Goal: Information Seeking & Learning: Learn about a topic

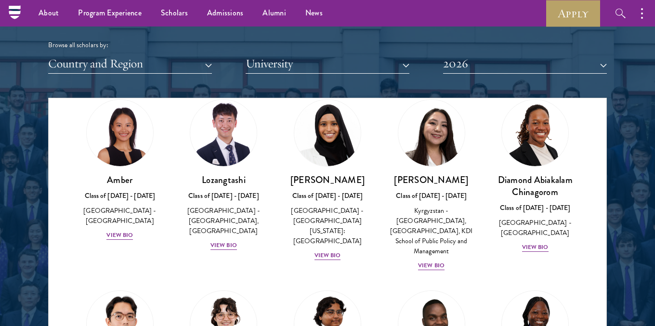
scroll to position [27, 0]
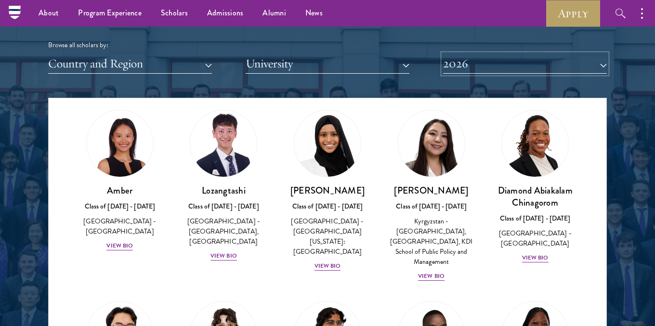
click at [444, 68] on button "2026" at bounding box center [525, 64] width 164 height 20
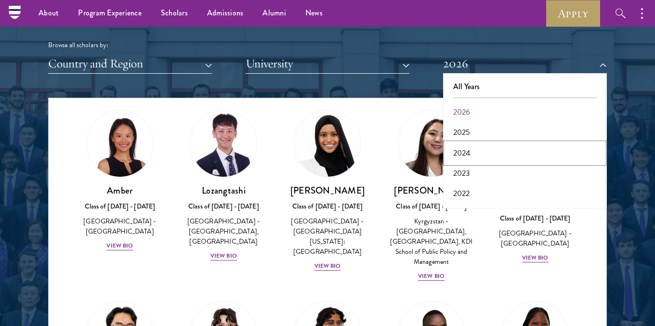
click at [462, 155] on button "2024" at bounding box center [525, 153] width 158 height 20
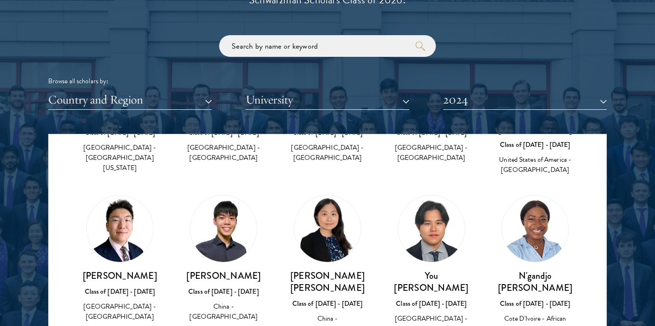
scroll to position [649, 0]
click at [353, 42] on input "search" at bounding box center [327, 46] width 217 height 22
type input ","
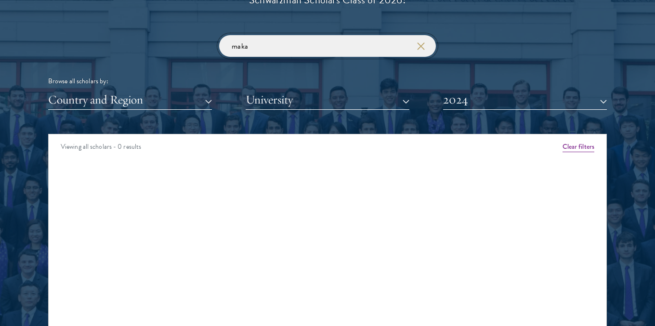
type input "maka"
click at [484, 99] on button "2024" at bounding box center [525, 100] width 164 height 20
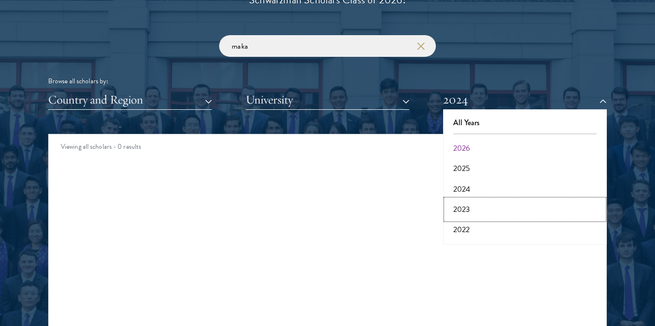
click at [472, 206] on button "2023" at bounding box center [525, 209] width 158 height 20
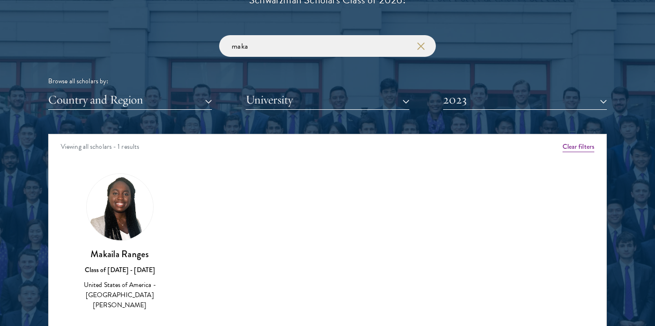
click at [117, 223] on img at bounding box center [120, 207] width 66 height 66
click at [122, 207] on img at bounding box center [120, 207] width 66 height 66
click at [120, 188] on img at bounding box center [120, 207] width 66 height 66
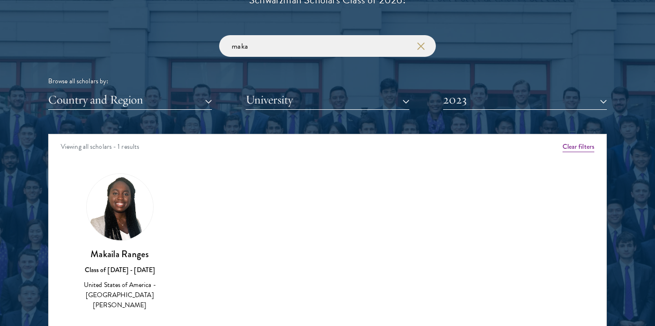
click at [115, 254] on h3 "Makaila Ranges" at bounding box center [120, 254] width 85 height 12
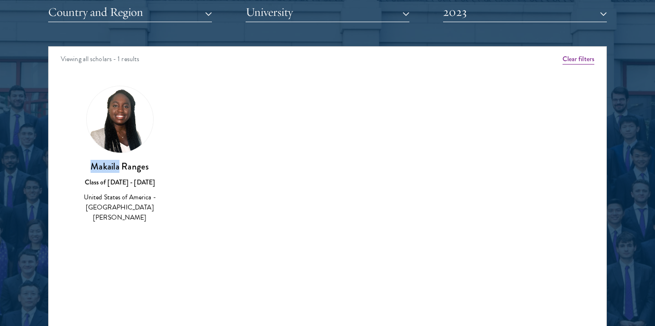
scroll to position [1218, 0]
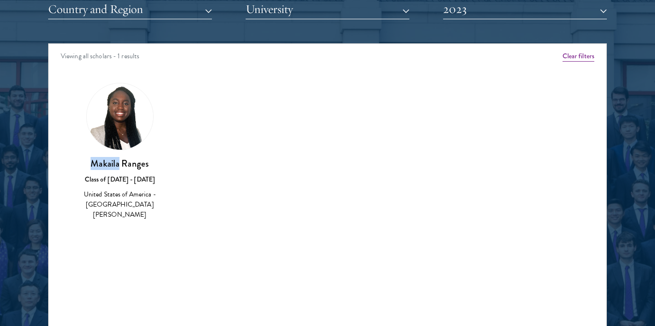
click at [118, 131] on img at bounding box center [120, 116] width 66 height 66
click at [115, 197] on div "United States of America - [GEOGRAPHIC_DATA][PERSON_NAME]" at bounding box center [120, 204] width 85 height 30
click at [115, 170] on div "Makaila Ranges Class of [DATE] - [DATE] [GEOGRAPHIC_DATA] - [GEOGRAPHIC_DATA][P…" at bounding box center [120, 188] width 85 height 63
click at [119, 128] on img at bounding box center [120, 116] width 66 height 66
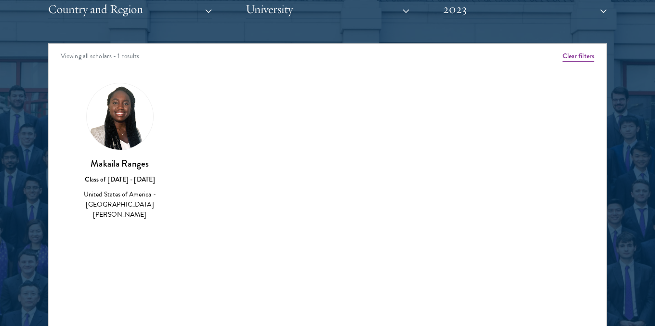
click at [119, 128] on img at bounding box center [120, 116] width 66 height 66
click at [122, 140] on img at bounding box center [120, 116] width 66 height 66
click at [114, 167] on h3 "Makaila Ranges" at bounding box center [120, 163] width 85 height 12
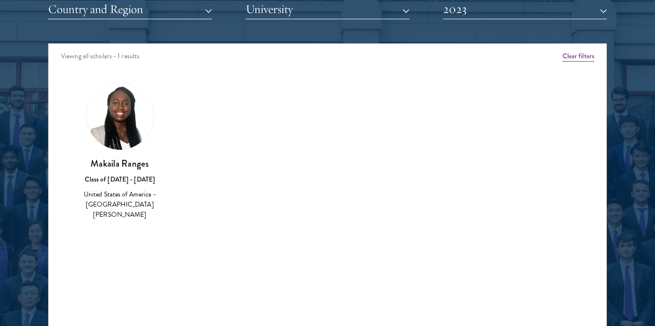
click at [128, 190] on div "United States of America - [GEOGRAPHIC_DATA][PERSON_NAME]" at bounding box center [120, 204] width 85 height 30
click at [123, 203] on div "United States of America - [GEOGRAPHIC_DATA][PERSON_NAME]" at bounding box center [120, 204] width 85 height 30
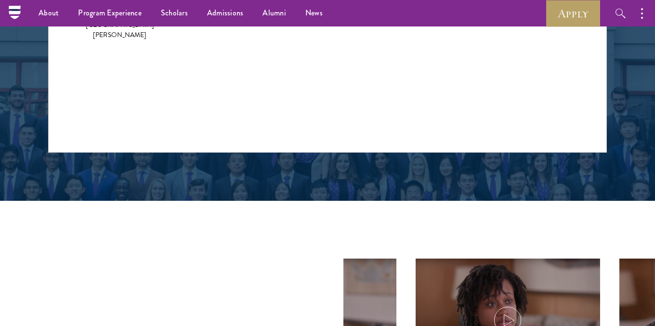
scroll to position [1291, 0]
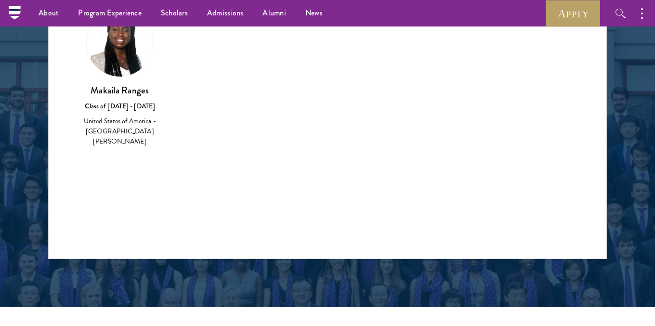
click at [120, 59] on img at bounding box center [120, 43] width 66 height 66
click at [117, 98] on div "Makaila Ranges Class of [DATE] - [DATE] [GEOGRAPHIC_DATA] - [GEOGRAPHIC_DATA][P…" at bounding box center [120, 115] width 85 height 63
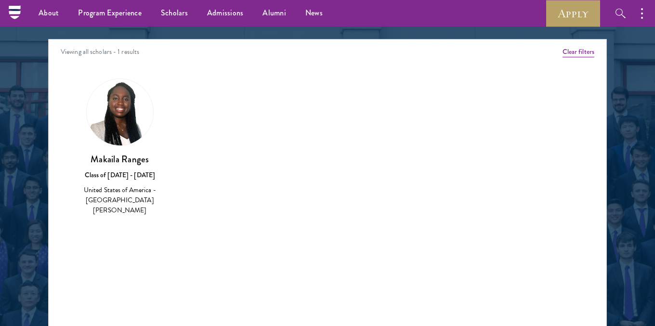
scroll to position [1153, 0]
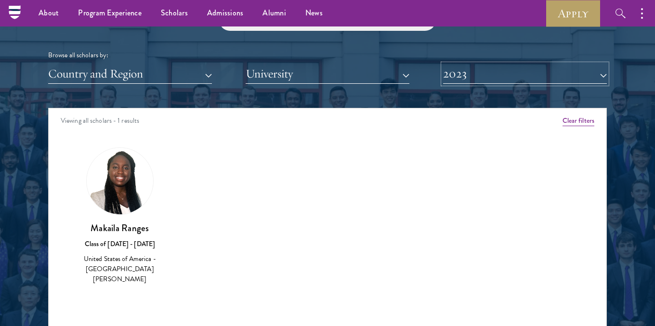
click at [493, 79] on button "2023" at bounding box center [525, 74] width 164 height 20
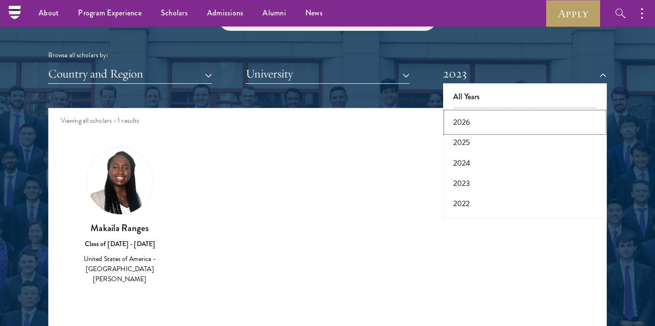
click at [480, 122] on button "2026" at bounding box center [525, 122] width 158 height 20
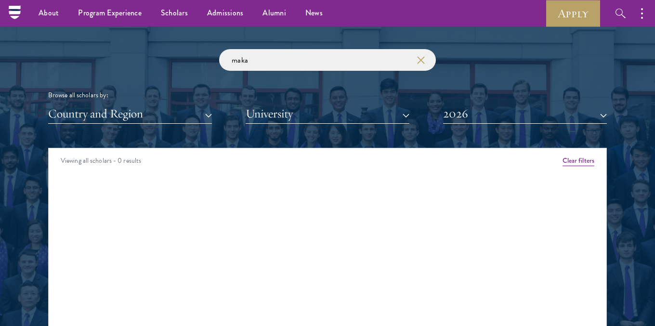
scroll to position [1096, 0]
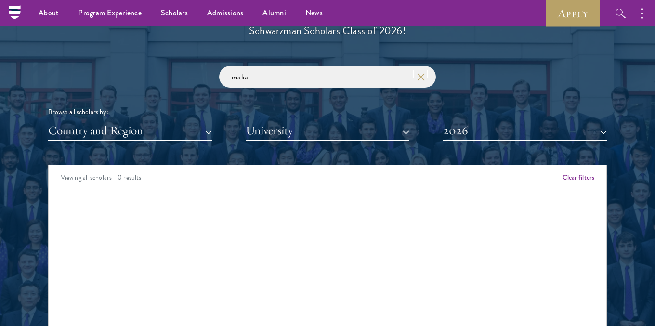
click at [423, 77] on icon "button" at bounding box center [421, 77] width 8 height 8
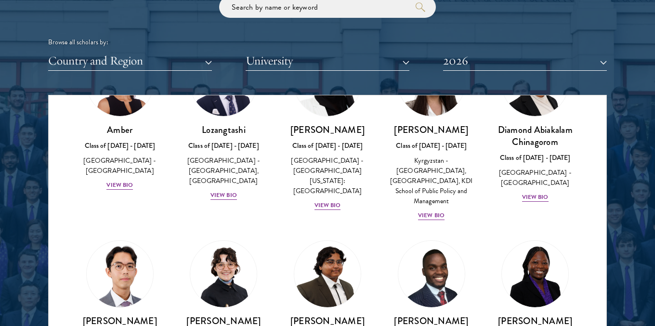
scroll to position [83, 0]
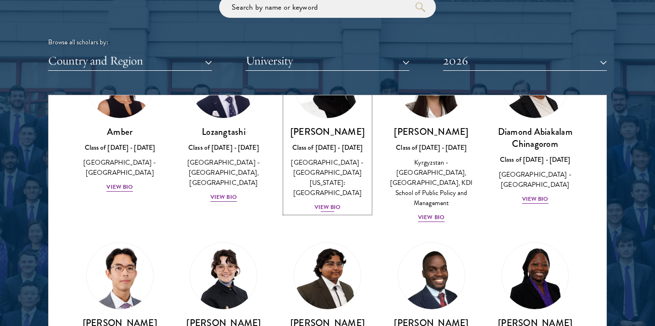
click at [330, 203] on div "View Bio" at bounding box center [328, 207] width 26 height 9
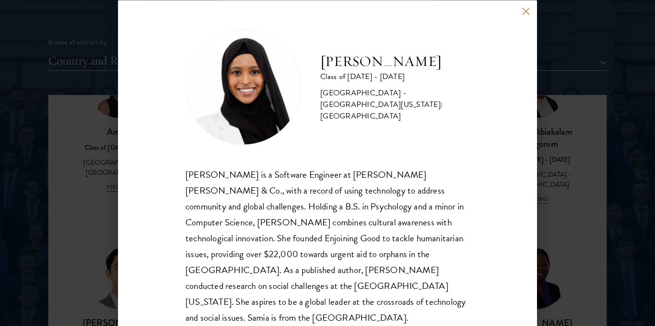
scroll to position [12, 0]
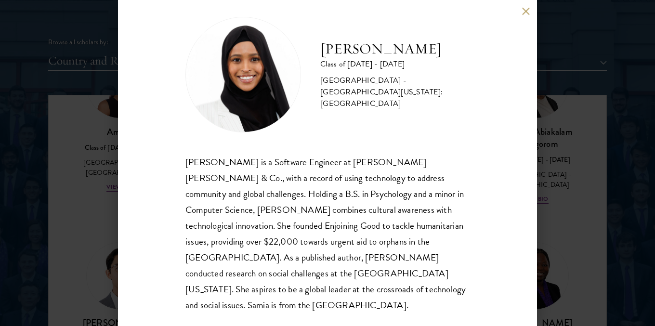
click at [525, 15] on button at bounding box center [526, 11] width 8 height 8
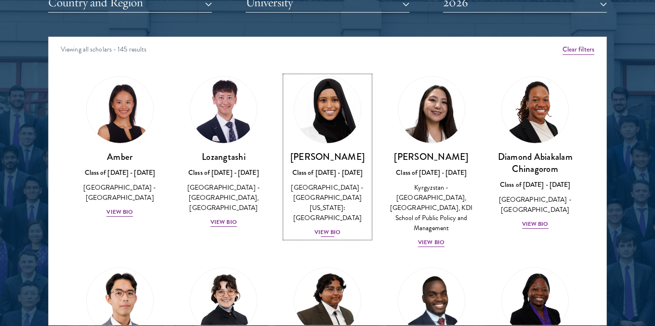
click at [328, 228] on div "View Bio" at bounding box center [328, 232] width 26 height 9
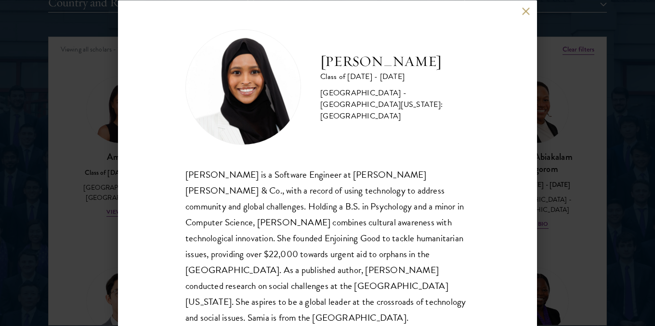
scroll to position [12, 0]
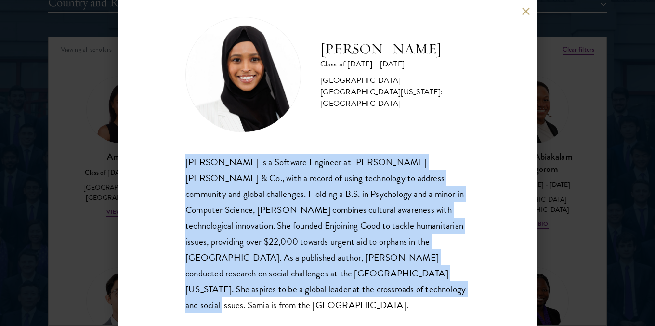
drag, startPoint x: 183, startPoint y: 163, endPoint x: 266, endPoint y: 321, distance: 178.6
click at [266, 321] on div "[PERSON_NAME] Class of [DATE] - [DATE] [GEOGRAPHIC_DATA] - [GEOGRAPHIC_DATA][US…" at bounding box center [327, 163] width 419 height 326
copy div "[PERSON_NAME] is a Software Engineer at [PERSON_NAME] [PERSON_NAME] & Co., with…"
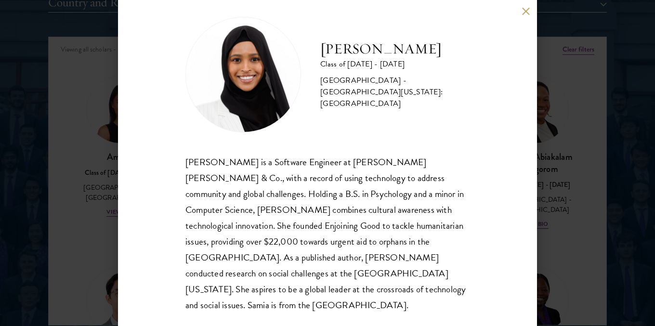
click at [520, 12] on div "[PERSON_NAME] Class of [DATE] - [DATE] [GEOGRAPHIC_DATA] - [GEOGRAPHIC_DATA][US…" at bounding box center [327, 163] width 419 height 326
click at [531, 5] on div "[PERSON_NAME] Class of [DATE] - [DATE] [GEOGRAPHIC_DATA] - [GEOGRAPHIC_DATA][US…" at bounding box center [327, 163] width 419 height 326
click at [524, 12] on button at bounding box center [526, 11] width 8 height 8
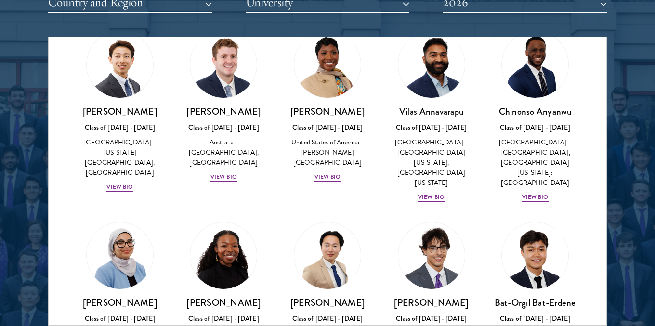
scroll to position [411, 0]
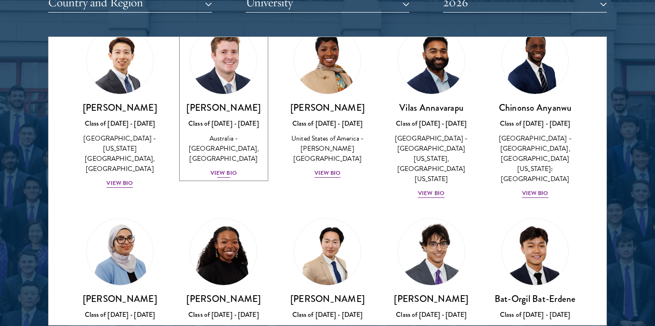
click at [222, 175] on div "View Bio" at bounding box center [223, 173] width 26 height 9
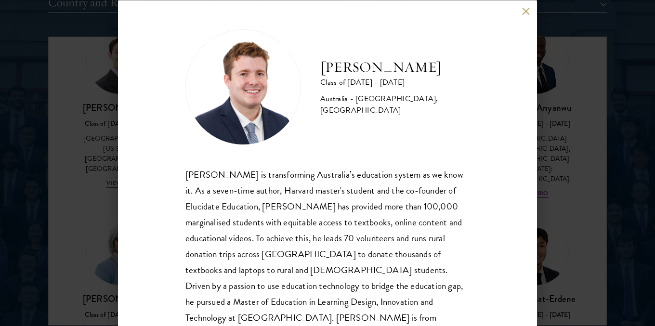
click at [519, 13] on div "[PERSON_NAME] Class of [DATE] - [DATE] [GEOGRAPHIC_DATA] - [GEOGRAPHIC_DATA], […" at bounding box center [327, 163] width 419 height 326
click at [524, 13] on button at bounding box center [526, 11] width 8 height 8
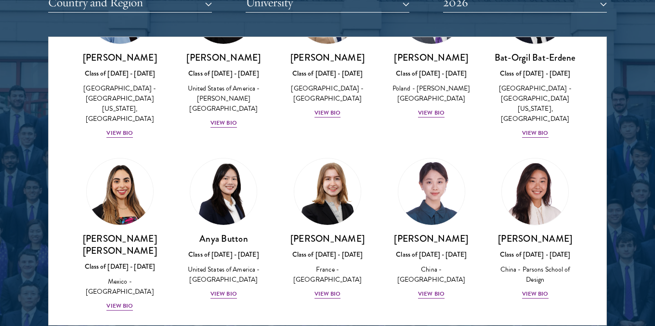
scroll to position [655, 0]
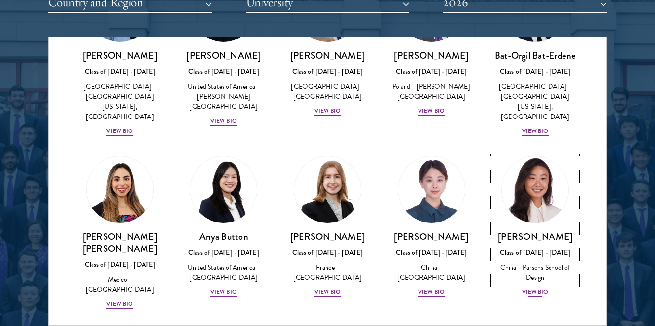
click at [536, 288] on div "View Bio" at bounding box center [535, 292] width 26 height 9
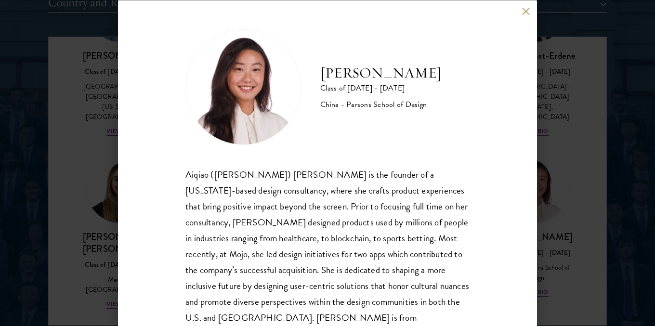
click at [524, 13] on button at bounding box center [526, 11] width 8 height 8
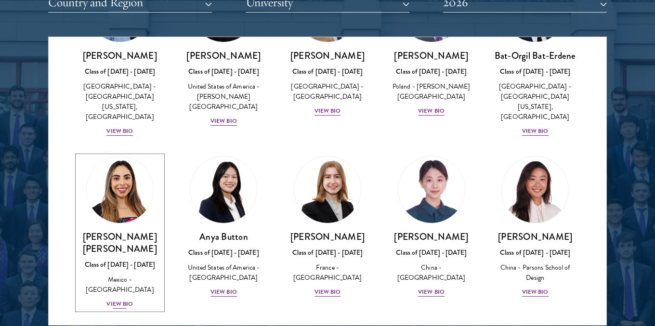
click at [116, 300] on div "View Bio" at bounding box center [119, 304] width 26 height 9
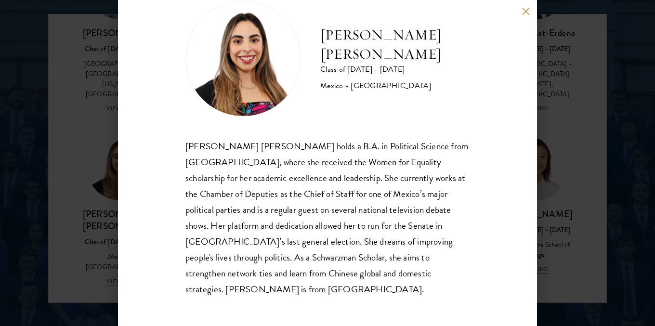
scroll to position [1248, 0]
click at [525, 12] on button at bounding box center [526, 11] width 8 height 8
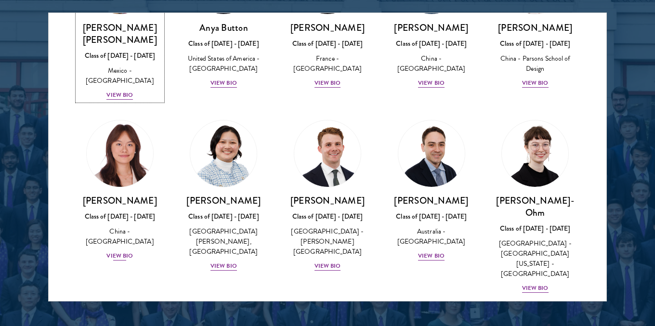
scroll to position [841, 0]
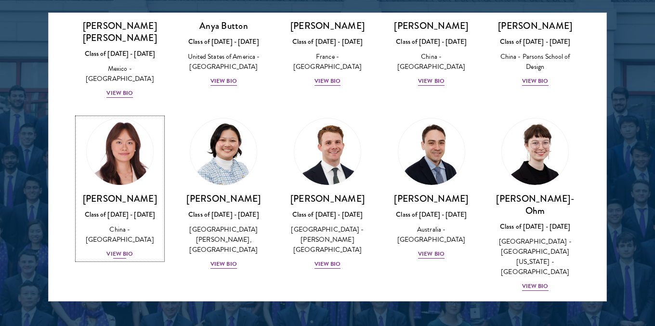
click at [116, 249] on div "View Bio" at bounding box center [119, 253] width 26 height 9
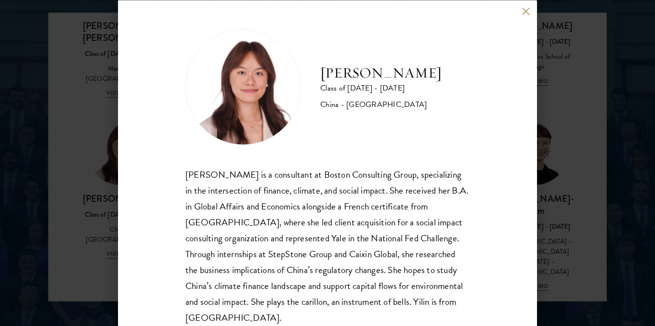
click at [527, 14] on button at bounding box center [526, 11] width 8 height 8
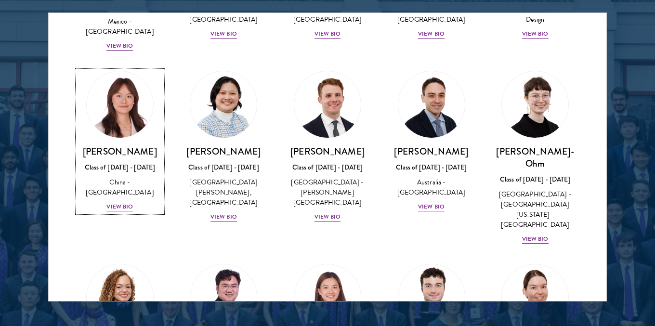
scroll to position [909, 0]
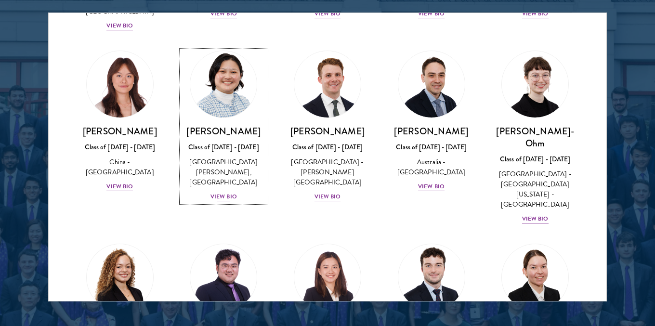
click at [220, 192] on div "View Bio" at bounding box center [223, 196] width 26 height 9
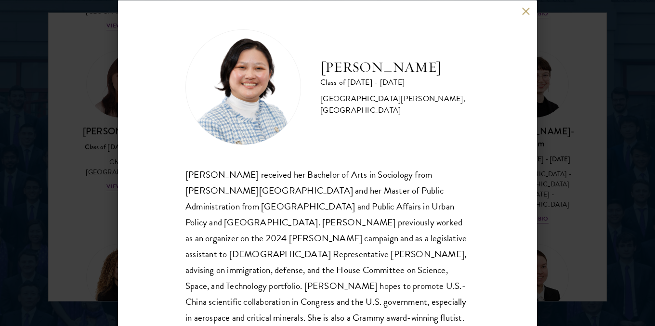
click at [523, 12] on button at bounding box center [526, 11] width 8 height 8
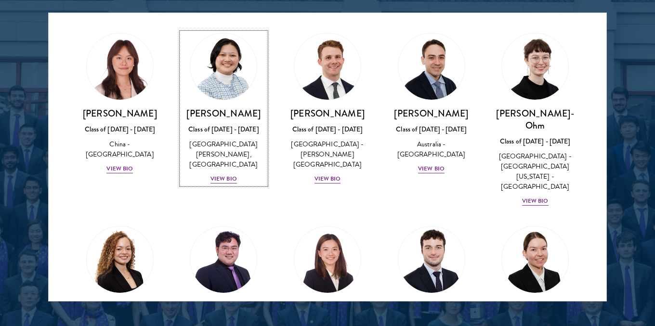
scroll to position [949, 0]
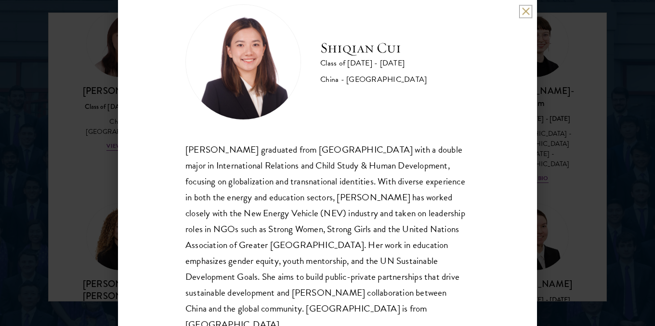
scroll to position [44, 0]
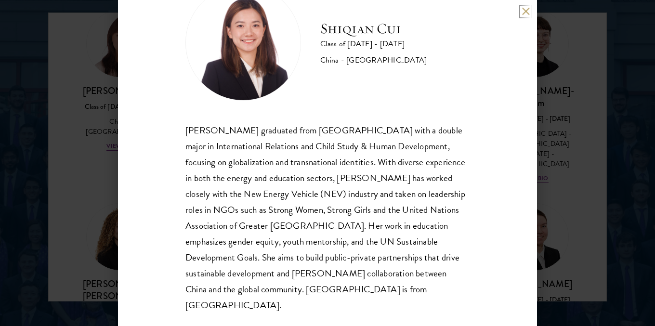
click at [522, 13] on button at bounding box center [526, 11] width 8 height 8
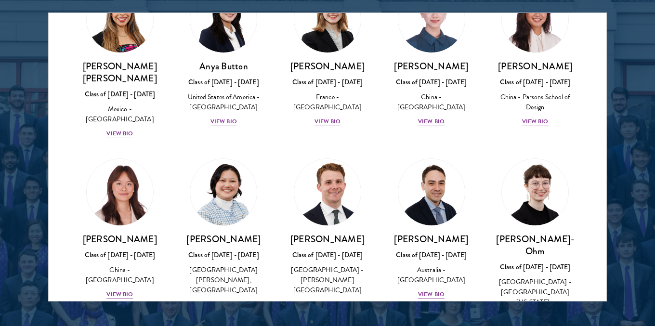
scroll to position [783, 0]
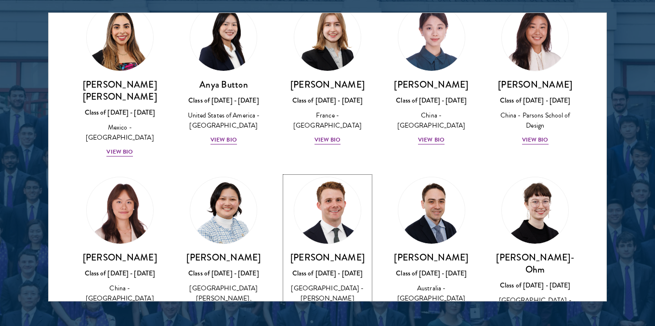
click at [327, 318] on div "View Bio" at bounding box center [328, 322] width 26 height 9
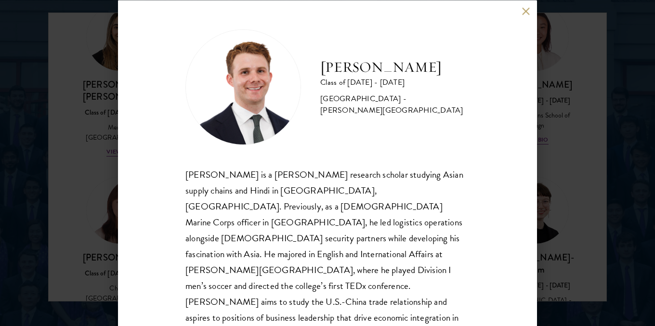
click at [524, 11] on button at bounding box center [526, 11] width 8 height 8
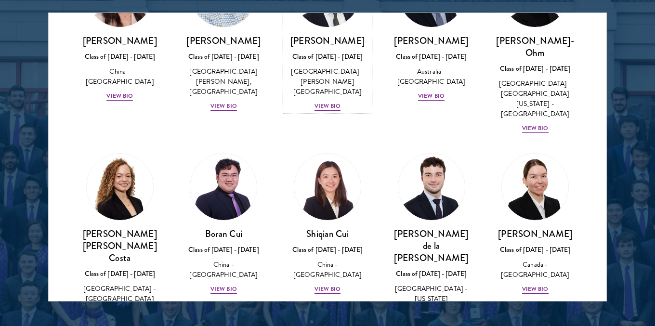
scroll to position [1001, 0]
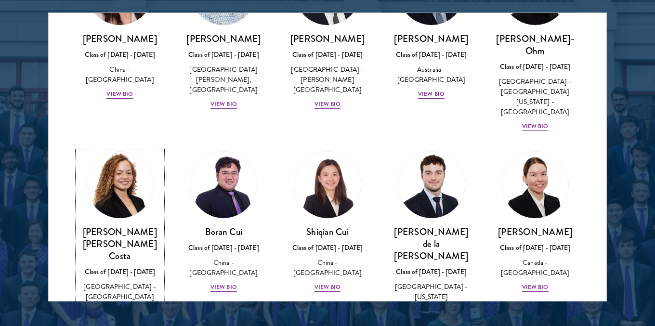
click at [118, 307] on div "View Bio" at bounding box center [119, 311] width 26 height 9
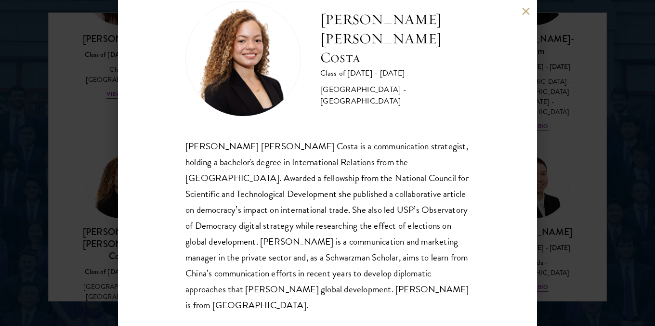
scroll to position [1265, 0]
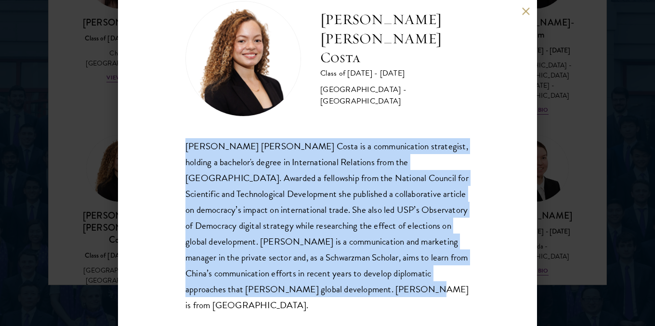
drag, startPoint x: 185, startPoint y: 142, endPoint x: 361, endPoint y: 288, distance: 228.8
click at [361, 288] on div "[PERSON_NAME] [PERSON_NAME] Costa is a communication strategist, holding a bach…" at bounding box center [327, 225] width 284 height 175
copy div "[PERSON_NAME] [PERSON_NAME] Costa is a communication strategist, holding a bach…"
